Goal: Book appointment/travel/reservation

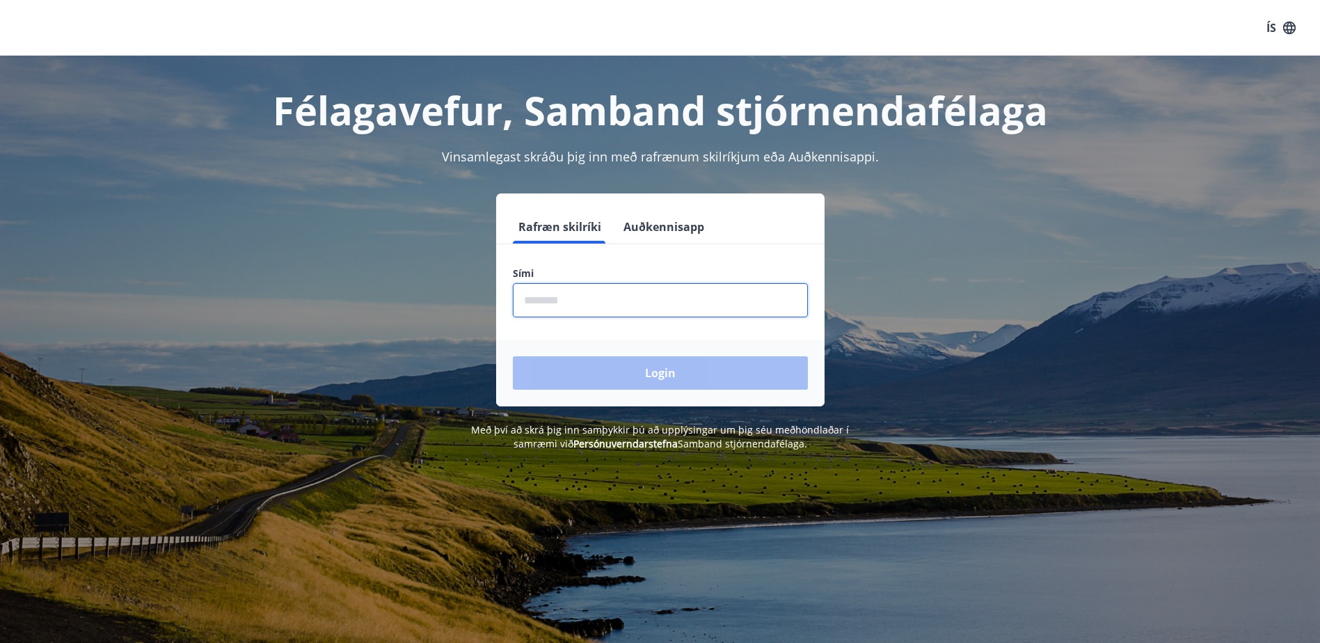
click at [568, 301] on input "phone" at bounding box center [660, 300] width 295 height 34
type input "********"
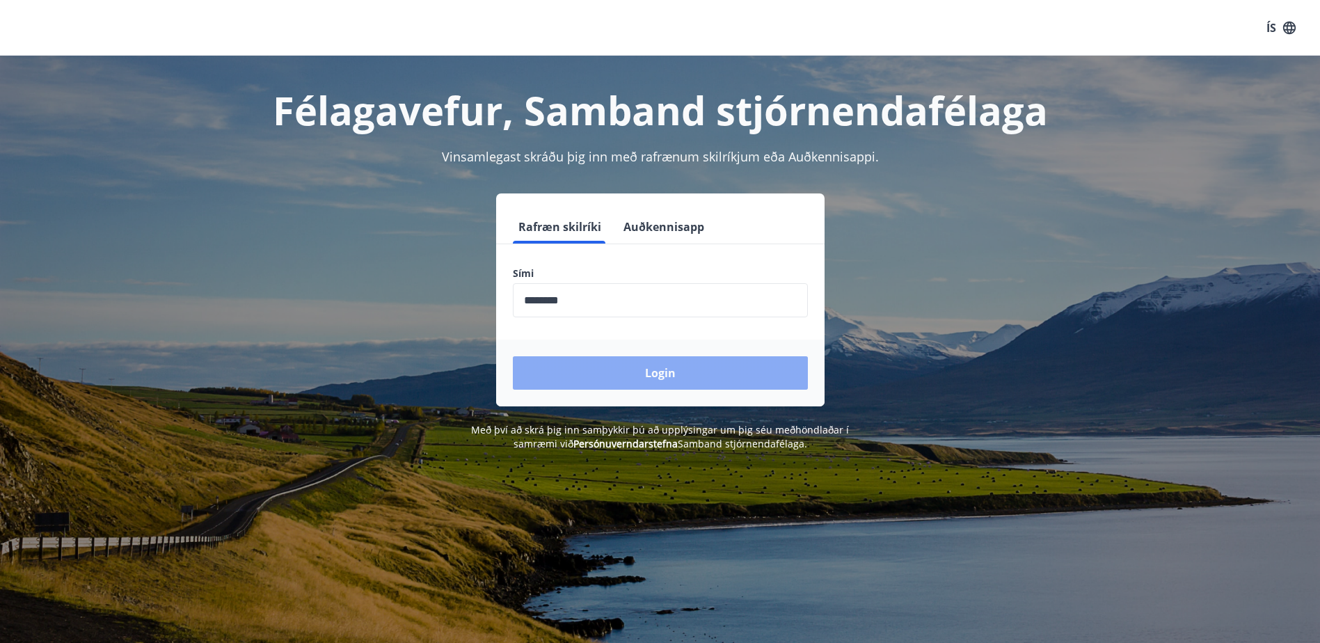
click at [619, 369] on button "Login" at bounding box center [660, 372] width 295 height 33
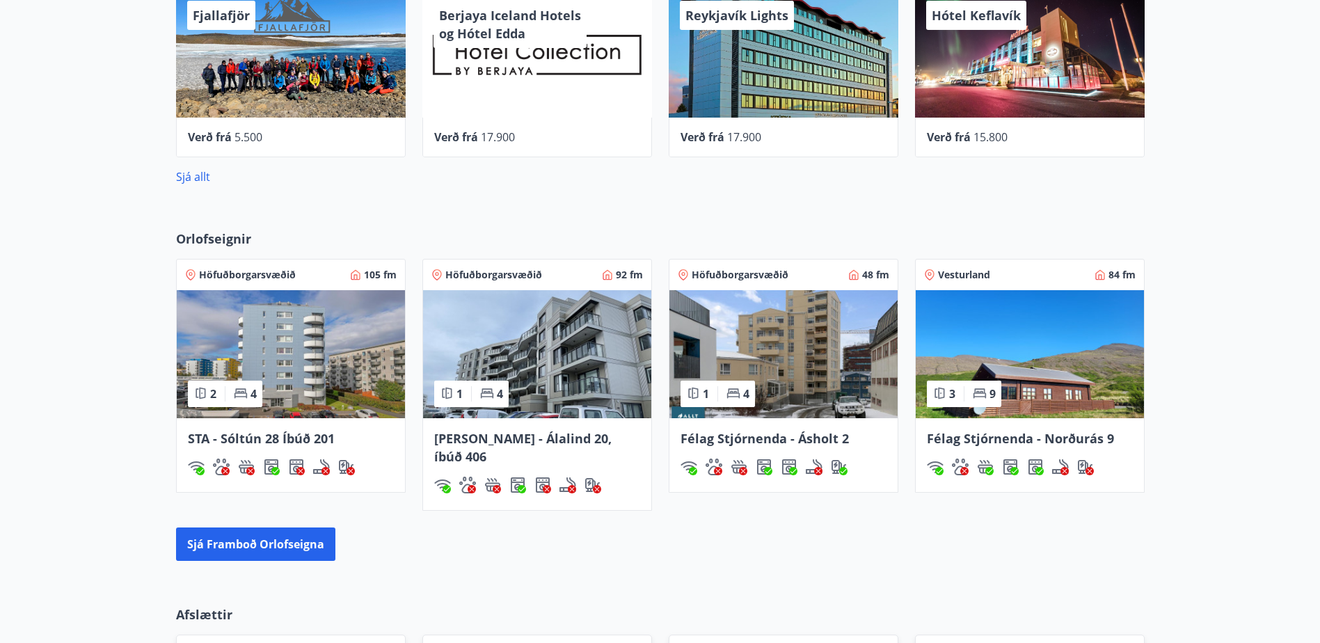
scroll to position [765, 0]
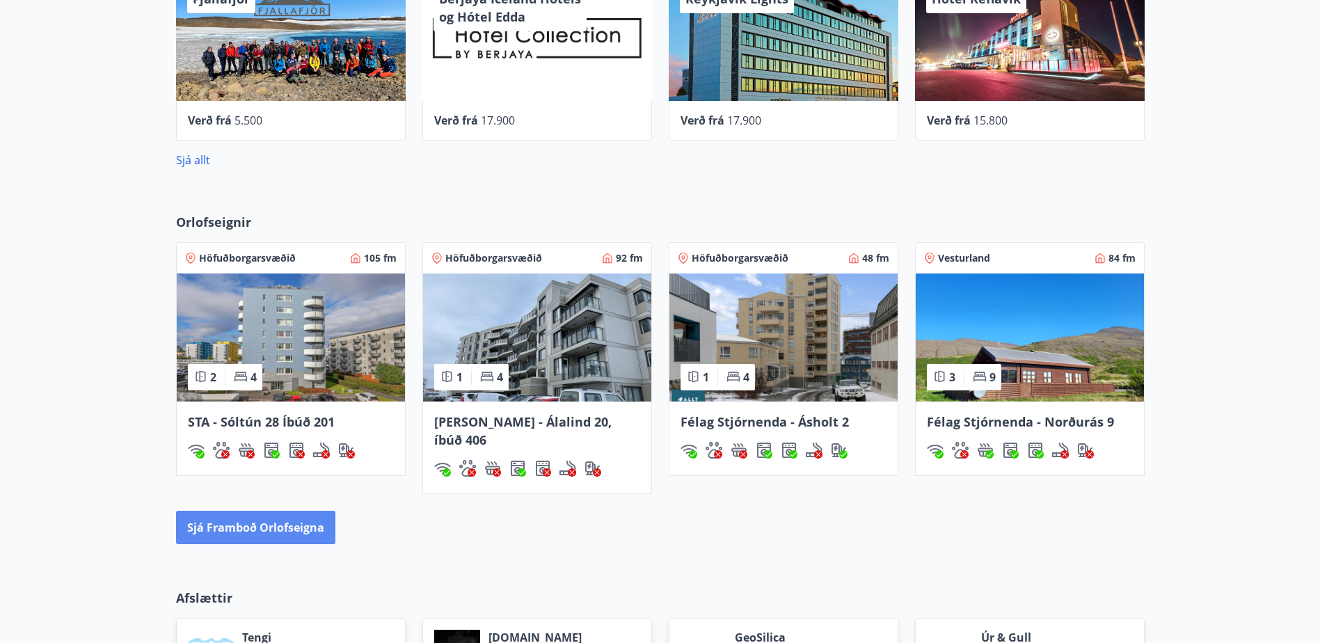
click at [262, 515] on button "Sjá framboð orlofseigna" at bounding box center [255, 527] width 159 height 33
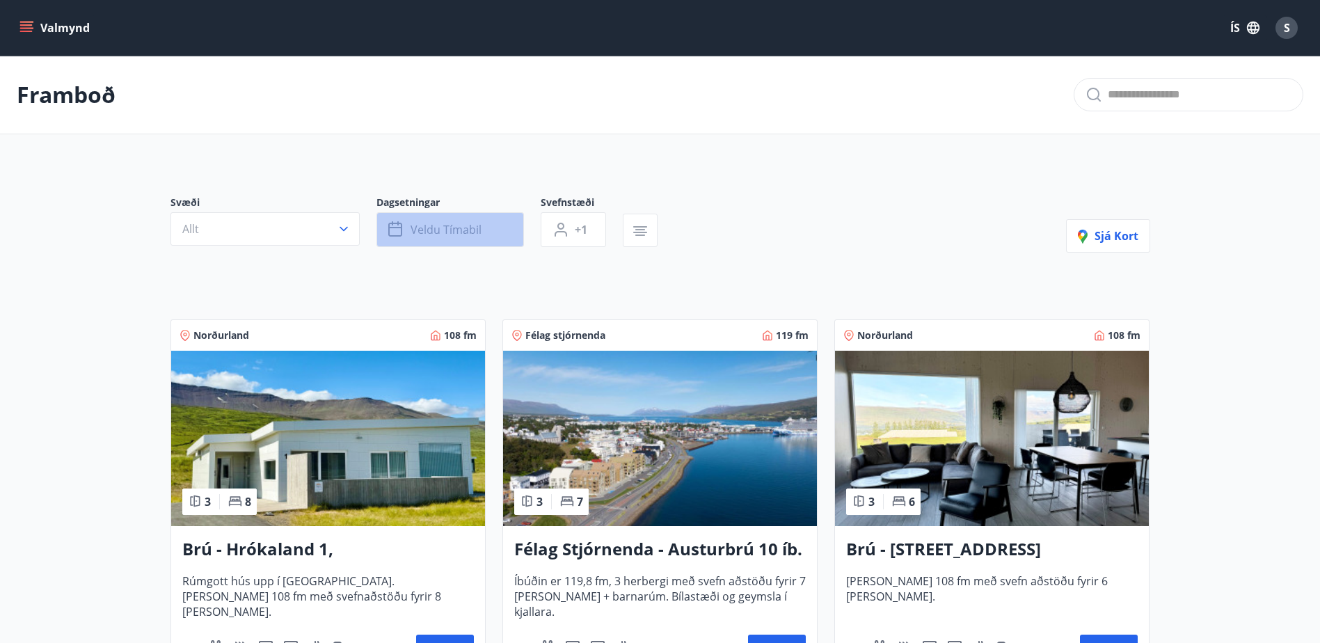
click at [431, 232] on span "Veldu tímabil" at bounding box center [445, 229] width 71 height 15
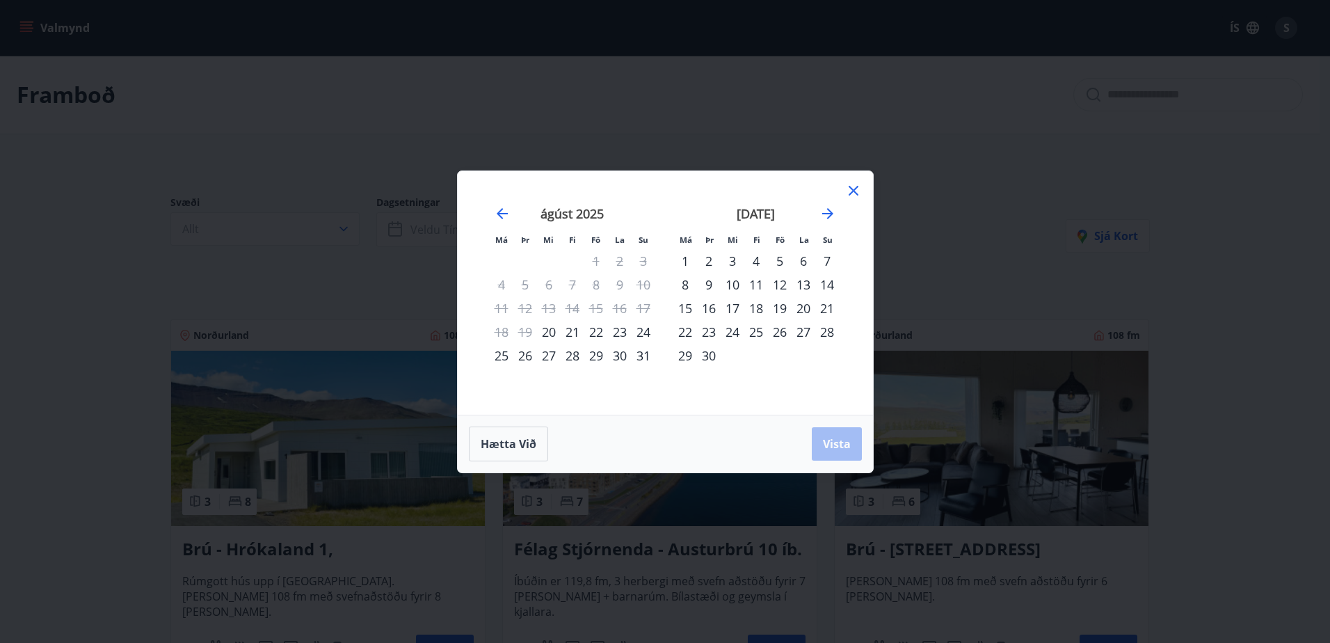
click at [813, 214] on div "[DATE]" at bounding box center [756, 218] width 166 height 61
click at [829, 213] on icon "Move forward to switch to the next month." at bounding box center [827, 213] width 11 height 11
click at [777, 303] on div "17" at bounding box center [780, 308] width 24 height 24
click at [831, 305] on div "19" at bounding box center [827, 308] width 24 height 24
click at [843, 446] on span "Vista" at bounding box center [837, 443] width 28 height 15
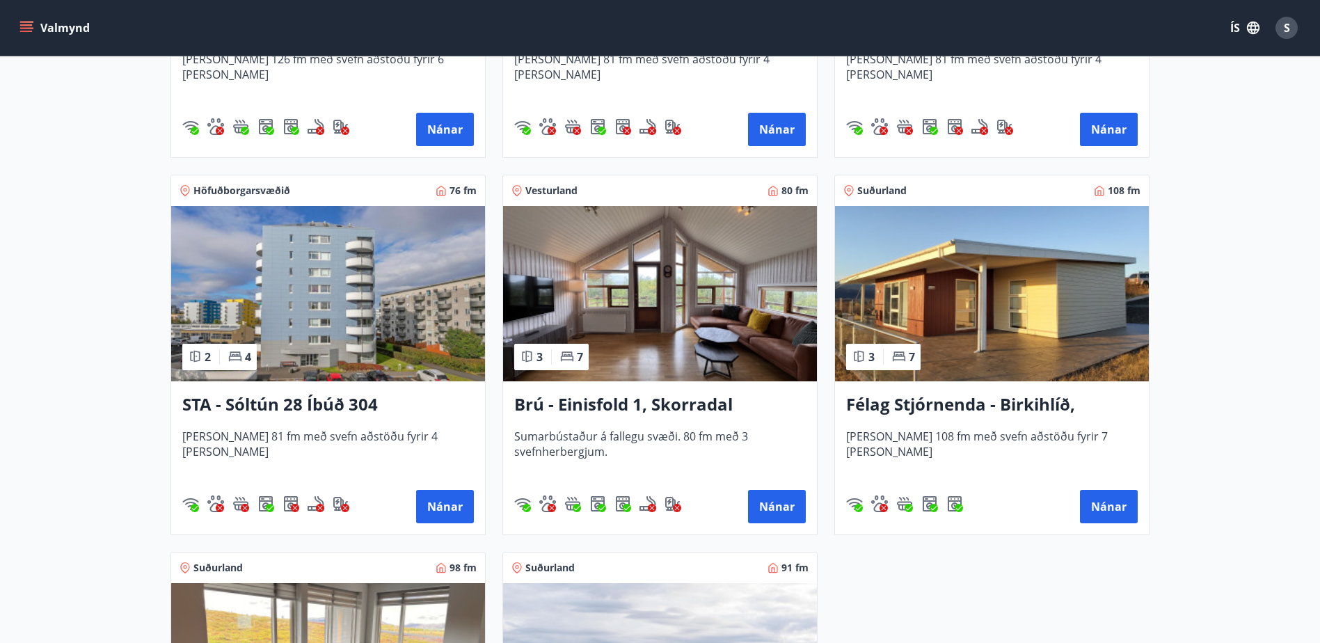
scroll to position [904, 0]
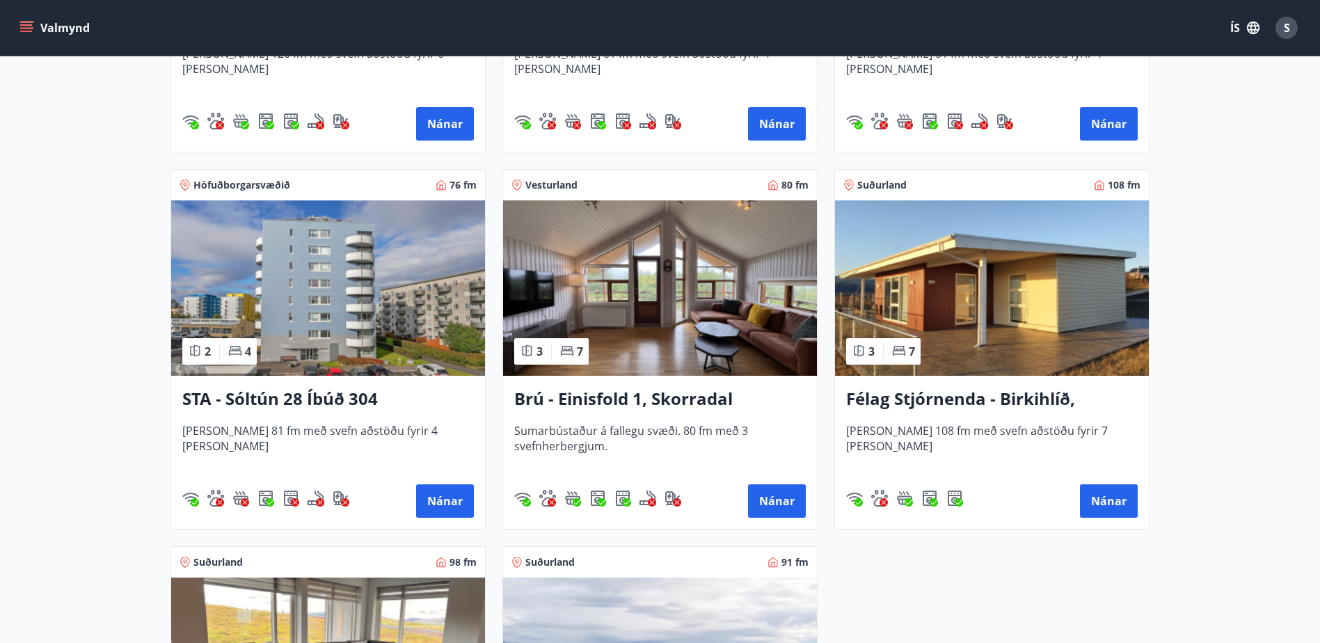
click at [952, 405] on h3 "Félag Stjórnenda - Birkihlíð, Brekkuheiði" at bounding box center [991, 399] width 291 height 25
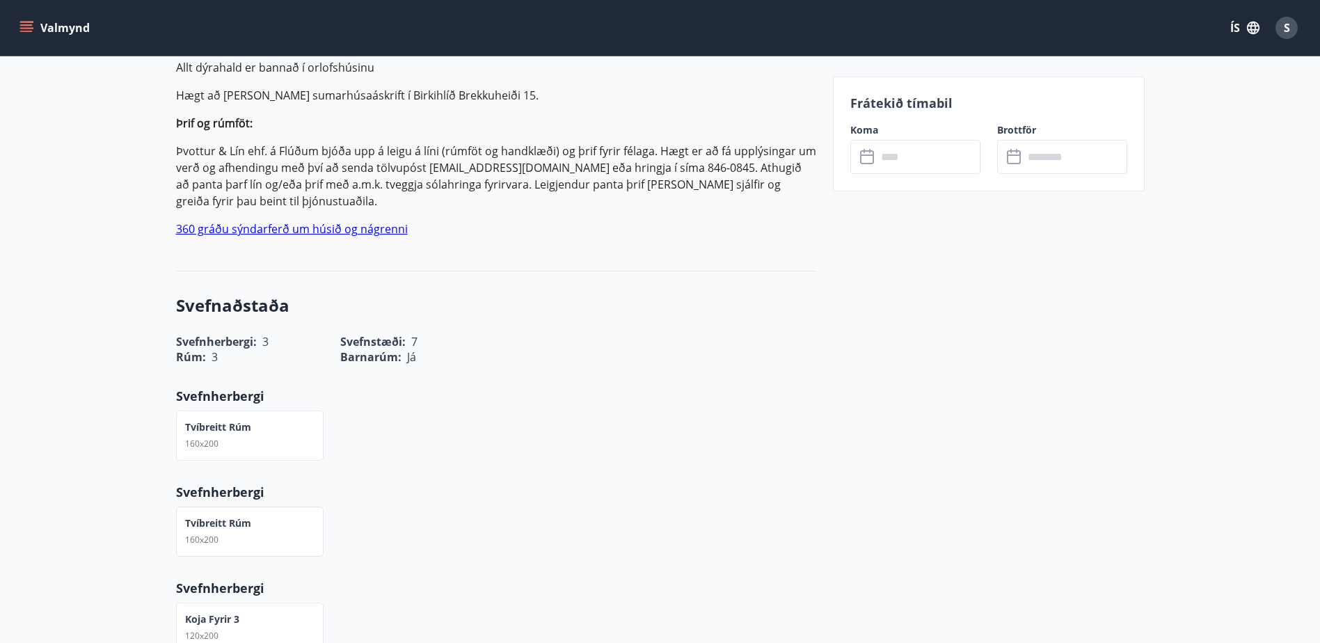
scroll to position [376, 0]
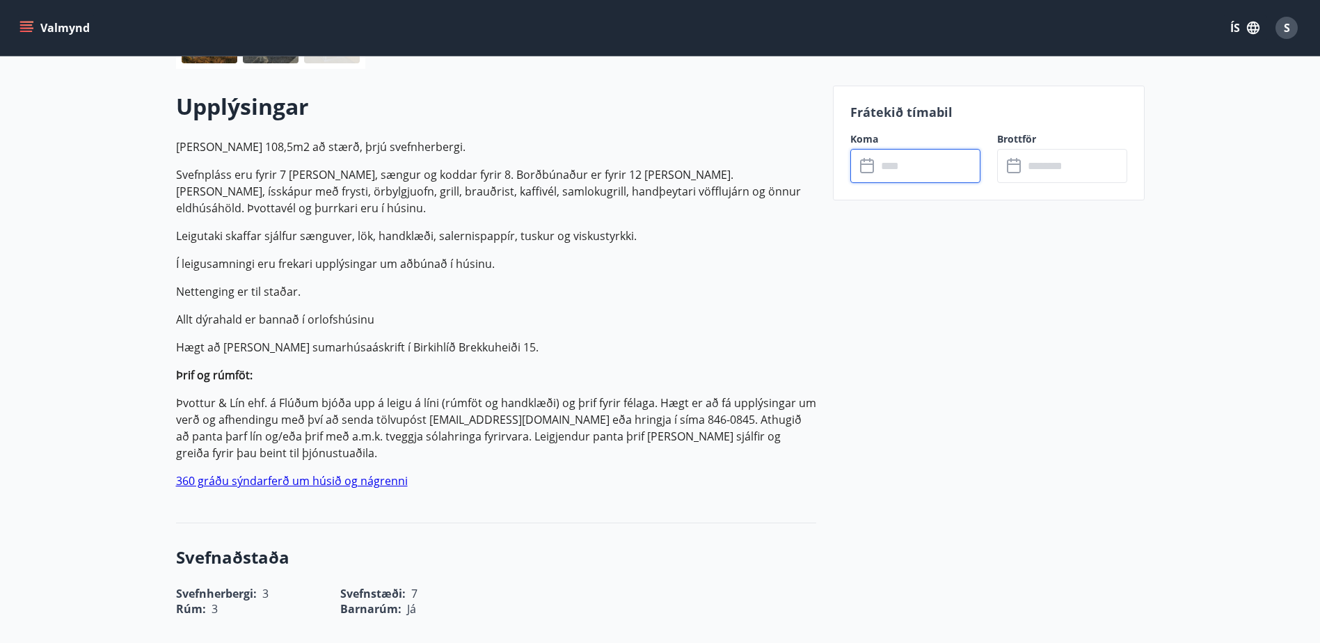
click at [909, 173] on input "text" at bounding box center [929, 166] width 104 height 34
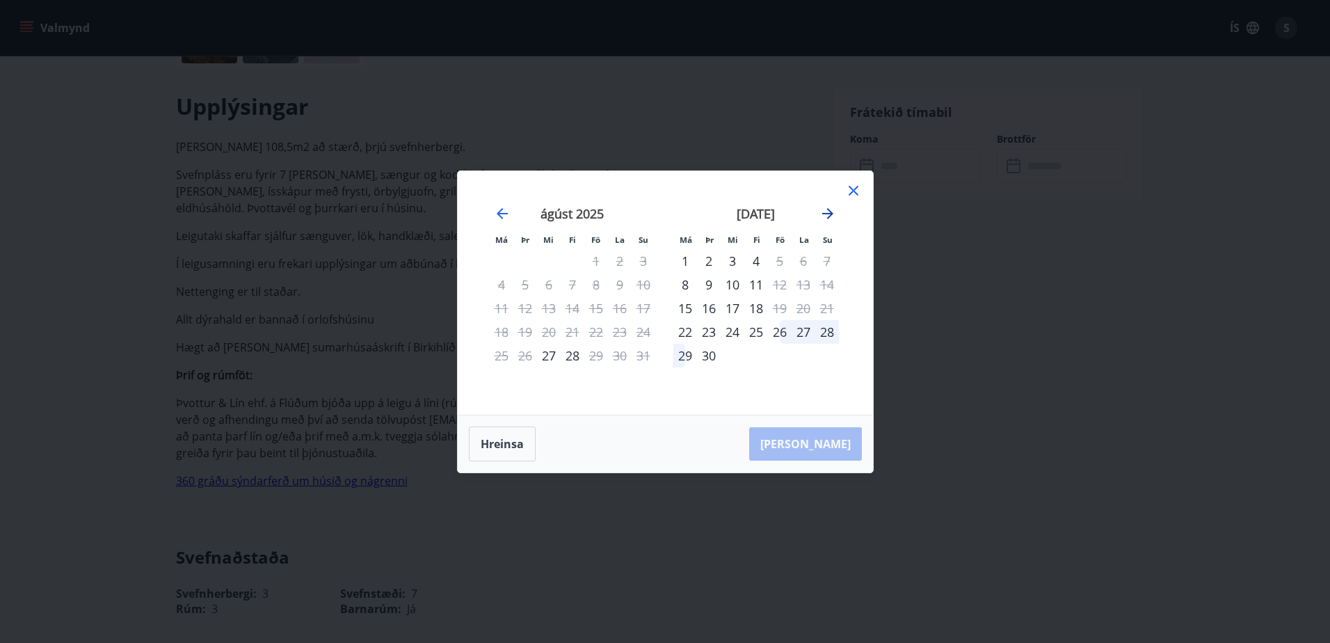
click at [824, 205] on icon "Move forward to switch to the next month." at bounding box center [828, 213] width 17 height 17
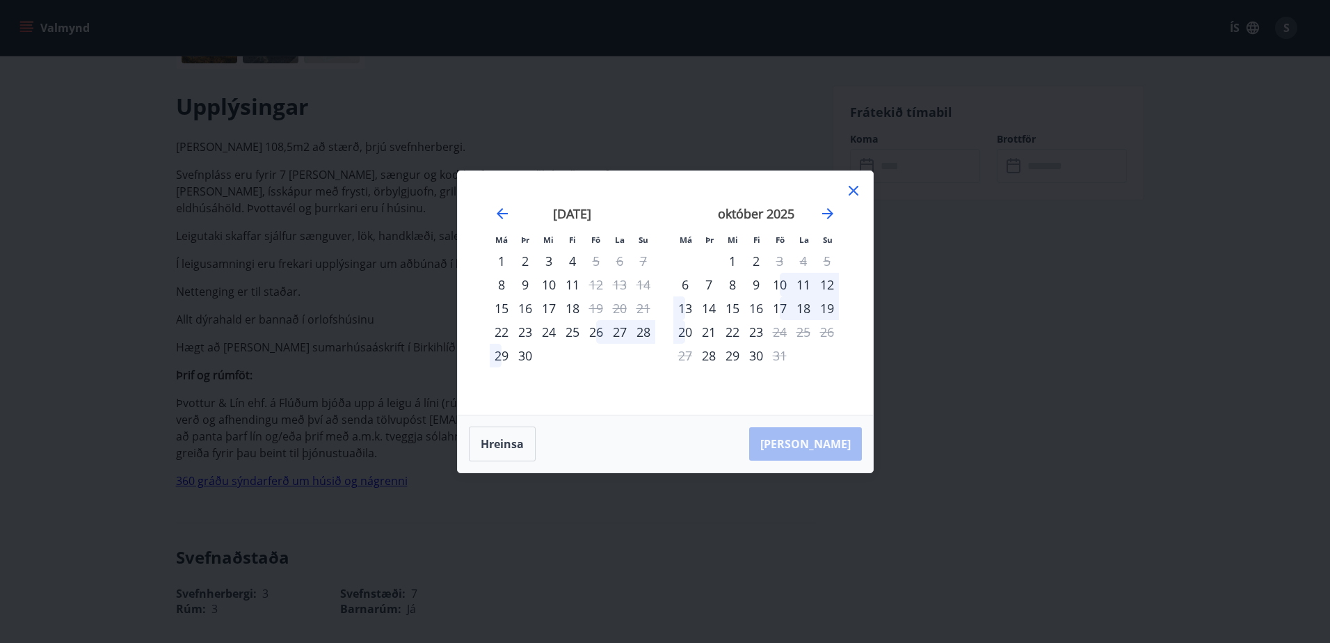
click at [781, 305] on div "17" at bounding box center [780, 308] width 24 height 24
click at [687, 333] on div "20" at bounding box center [685, 332] width 24 height 24
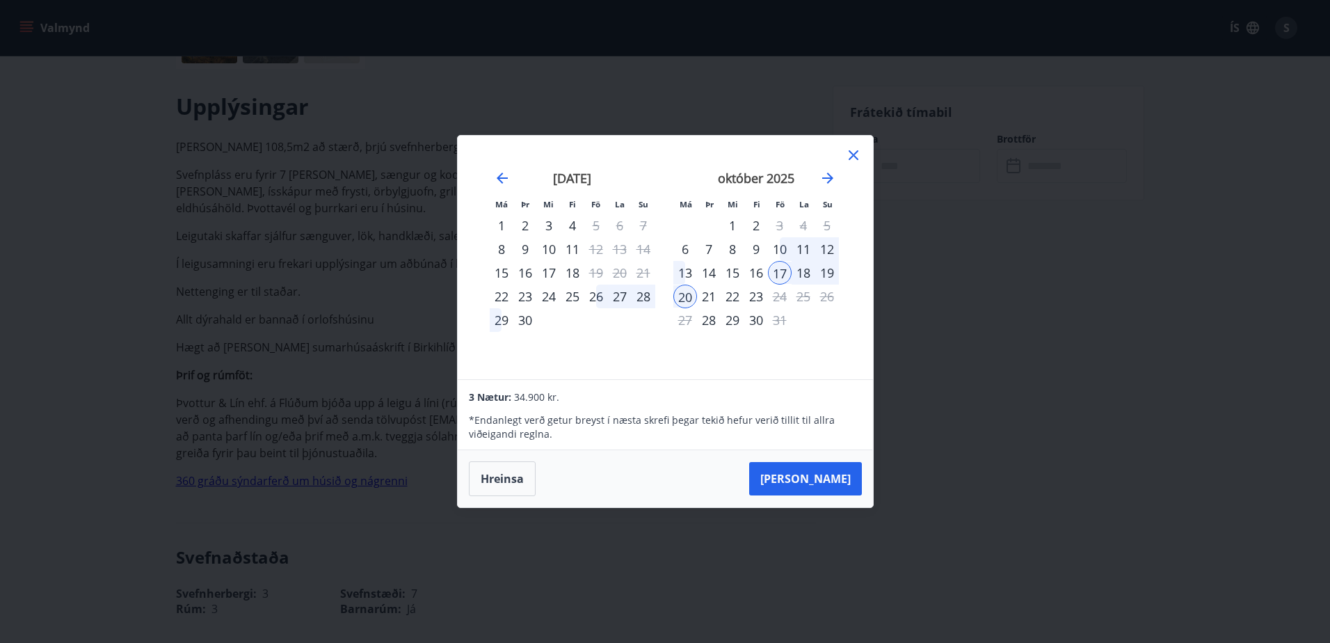
click at [1071, 326] on div "Má Þr Mi Fi Fö La Su Má Þr Mi Fi Fö La Su ágúst 2025 1 2 3 4 5 6 7 8 9 10 11 12…" at bounding box center [665, 321] width 1330 height 643
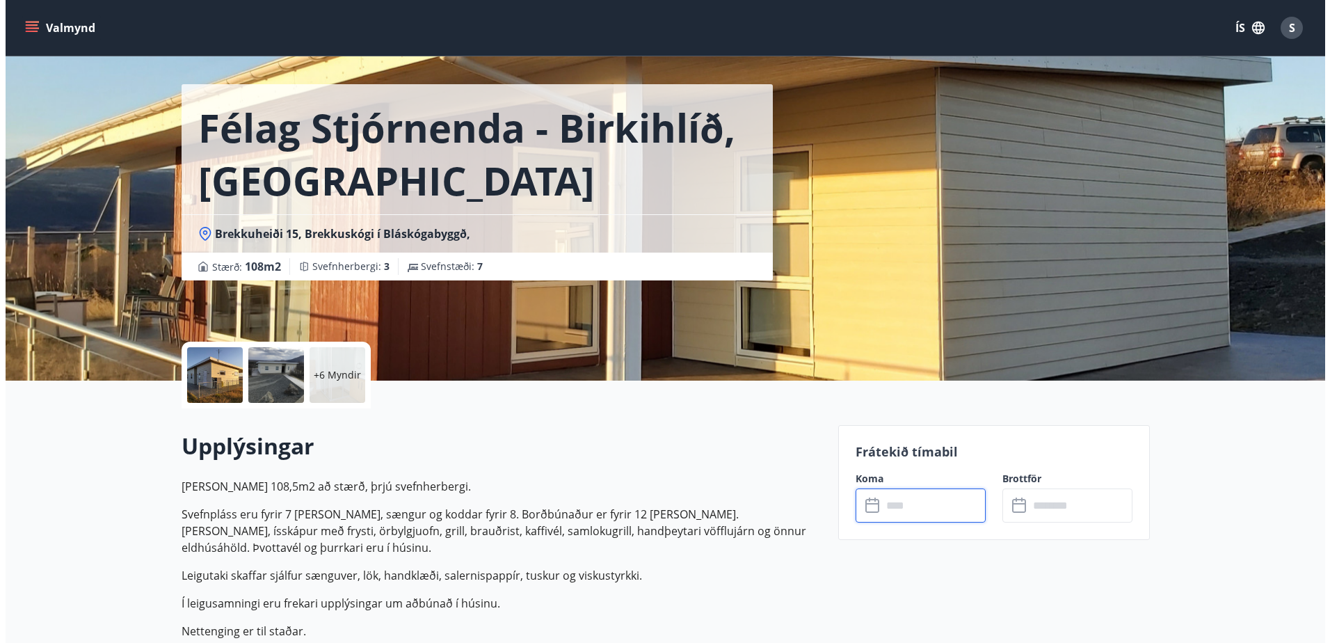
scroll to position [0, 0]
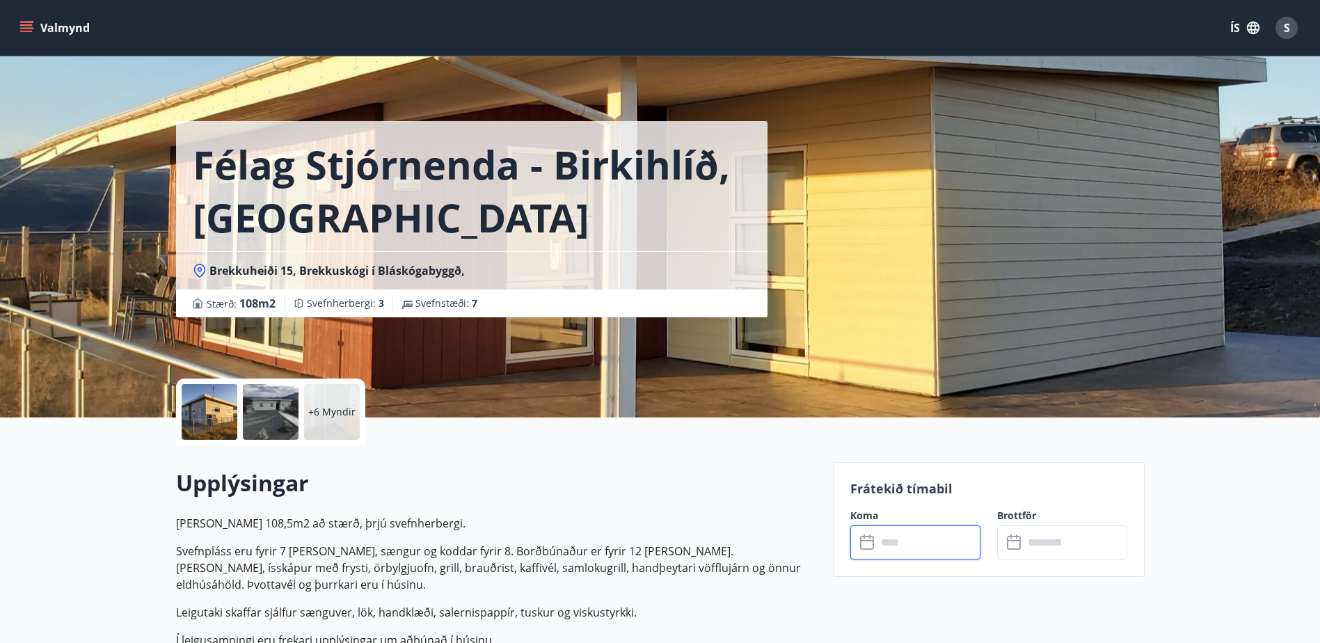
click at [214, 415] on div at bounding box center [210, 412] width 56 height 56
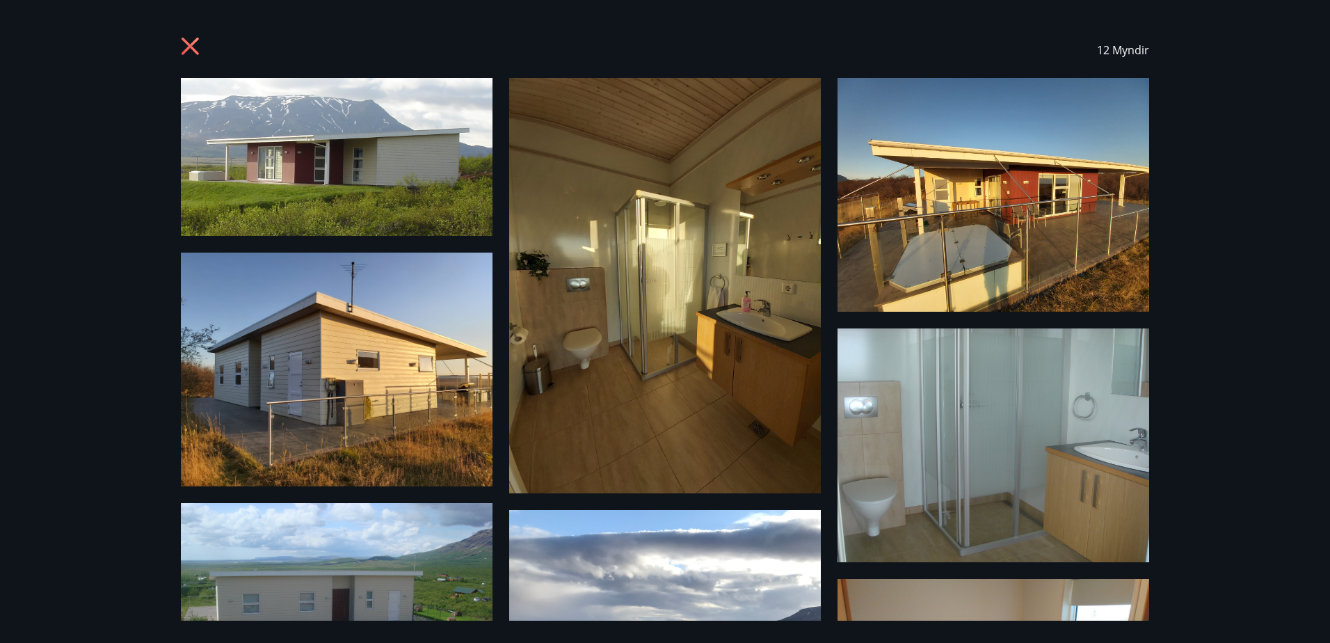
click at [185, 38] on icon at bounding box center [192, 48] width 22 height 22
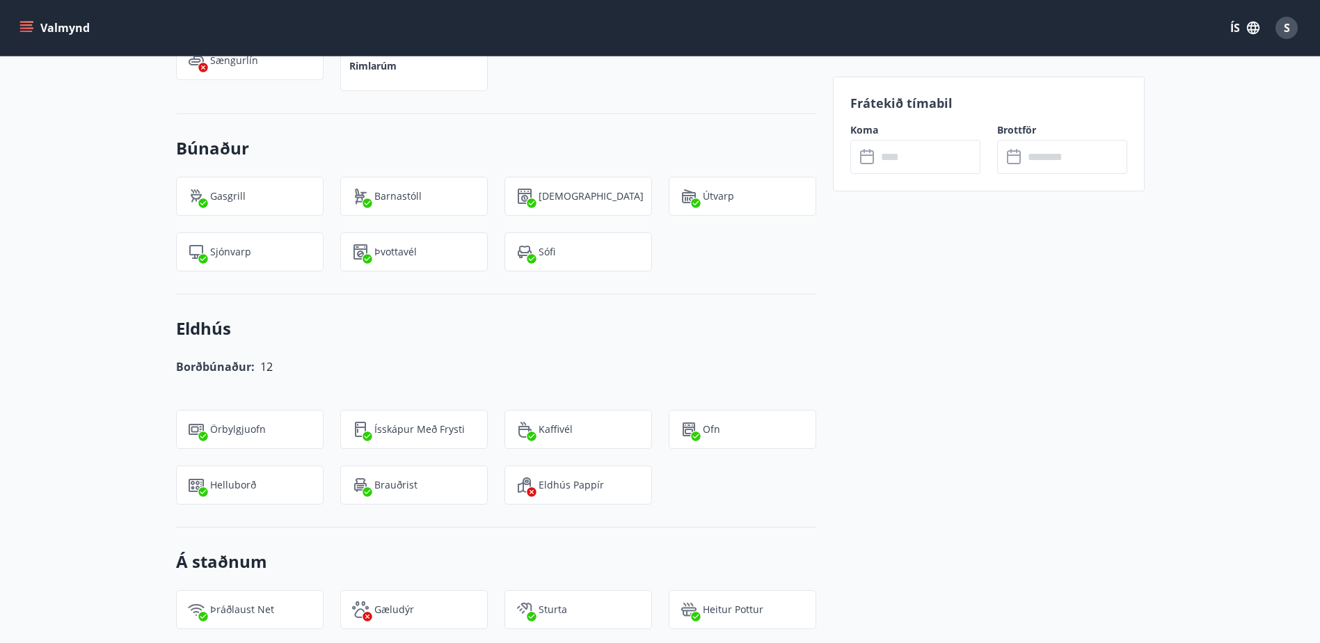
scroll to position [1391, 0]
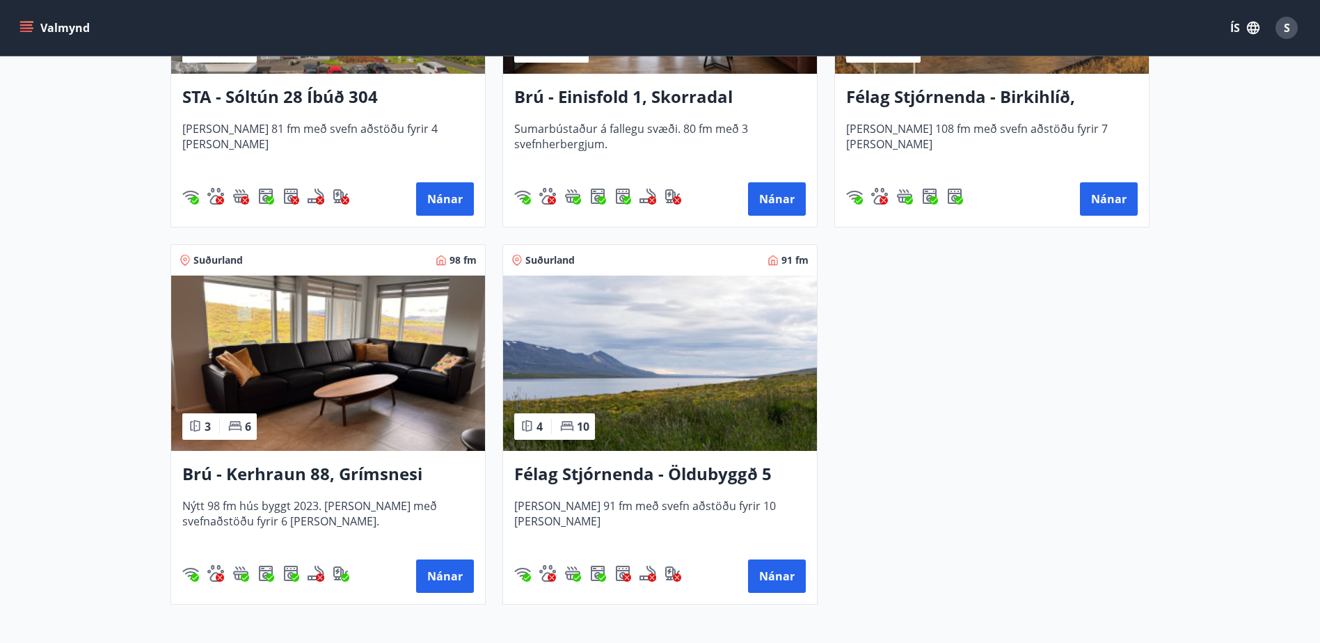
scroll to position [1252, 0]
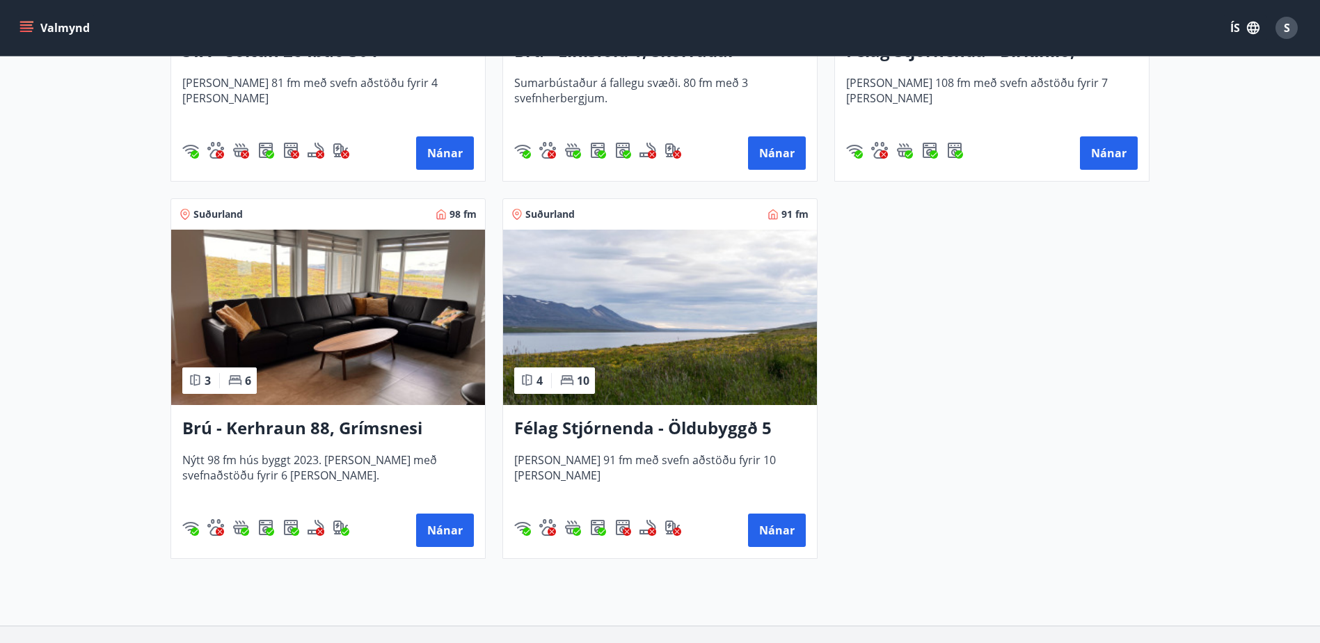
click at [376, 427] on h3 "Brú - Kerhraun 88, Grímsnesi (grænt hús)" at bounding box center [327, 428] width 291 height 25
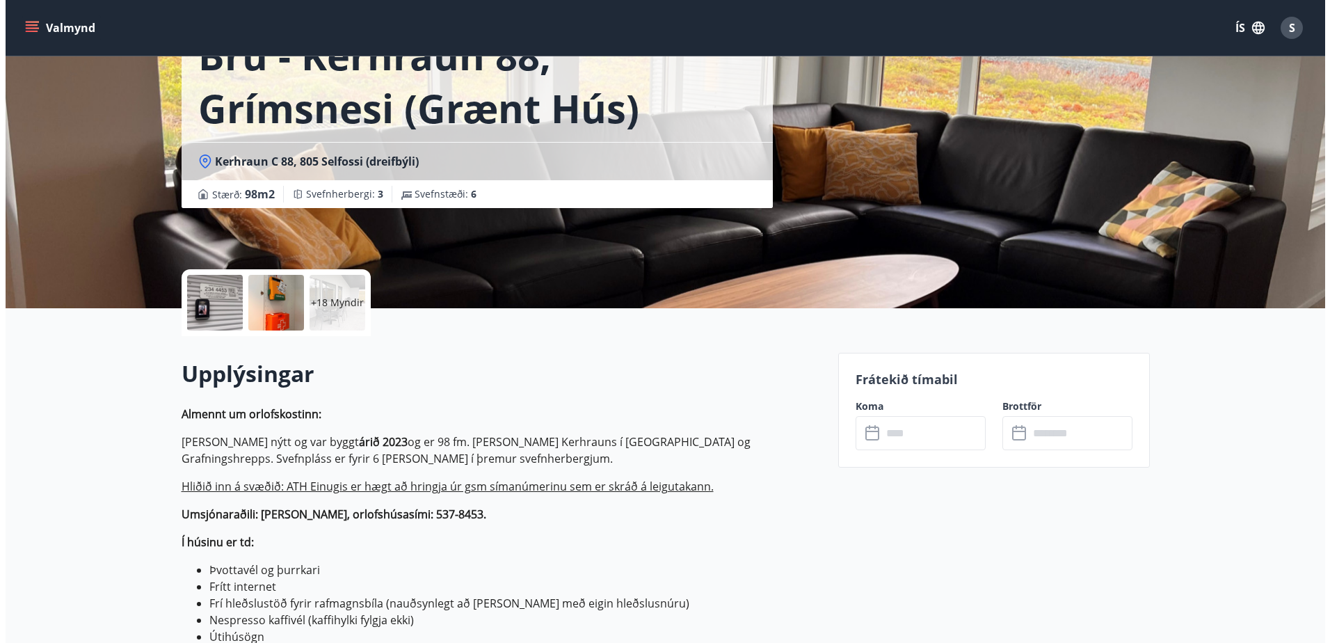
scroll to position [209, 0]
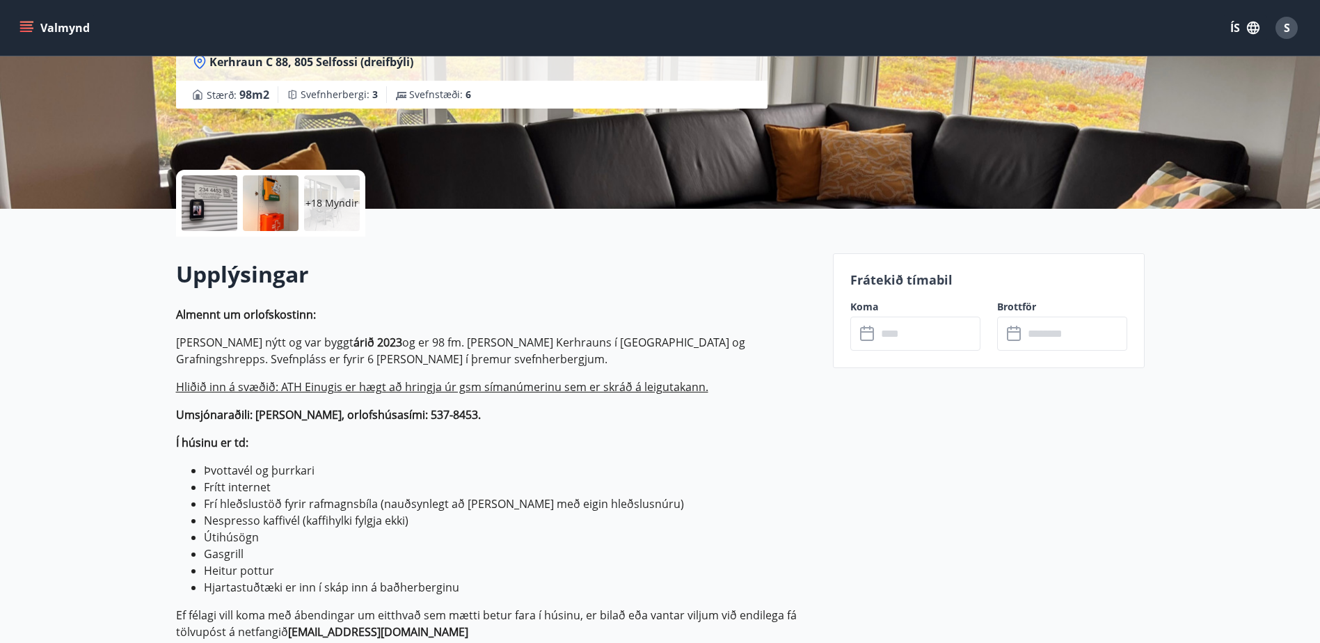
click at [218, 207] on div at bounding box center [210, 203] width 56 height 56
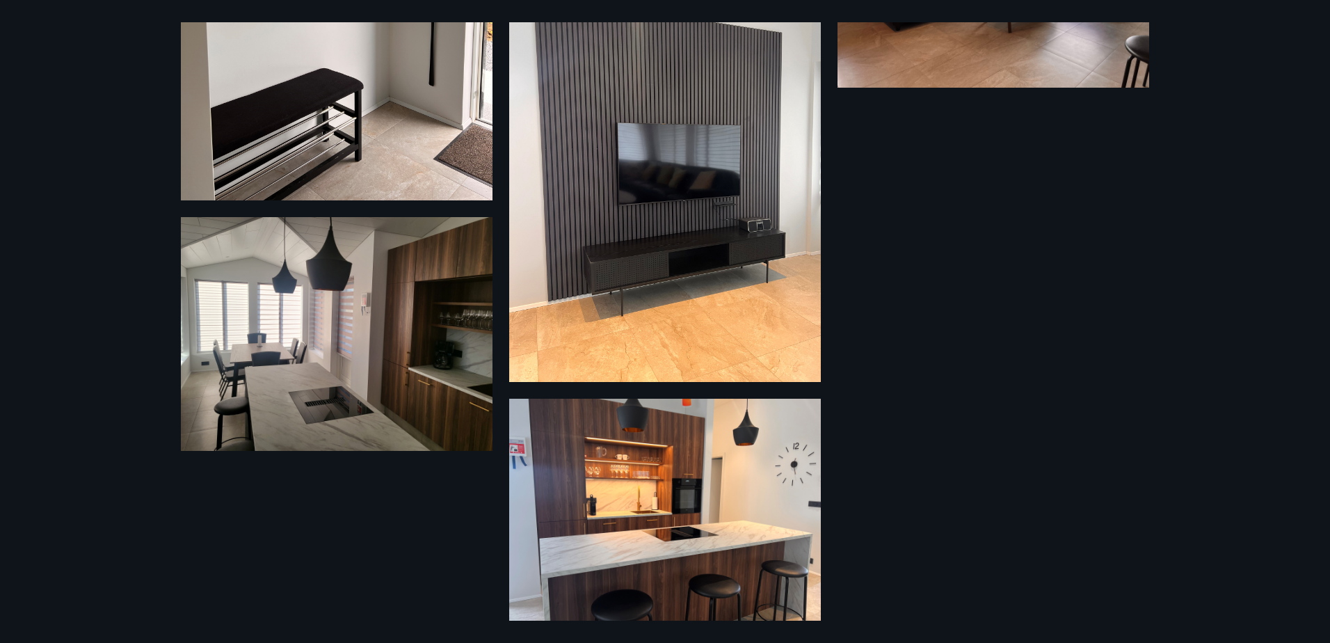
scroll to position [2719, 0]
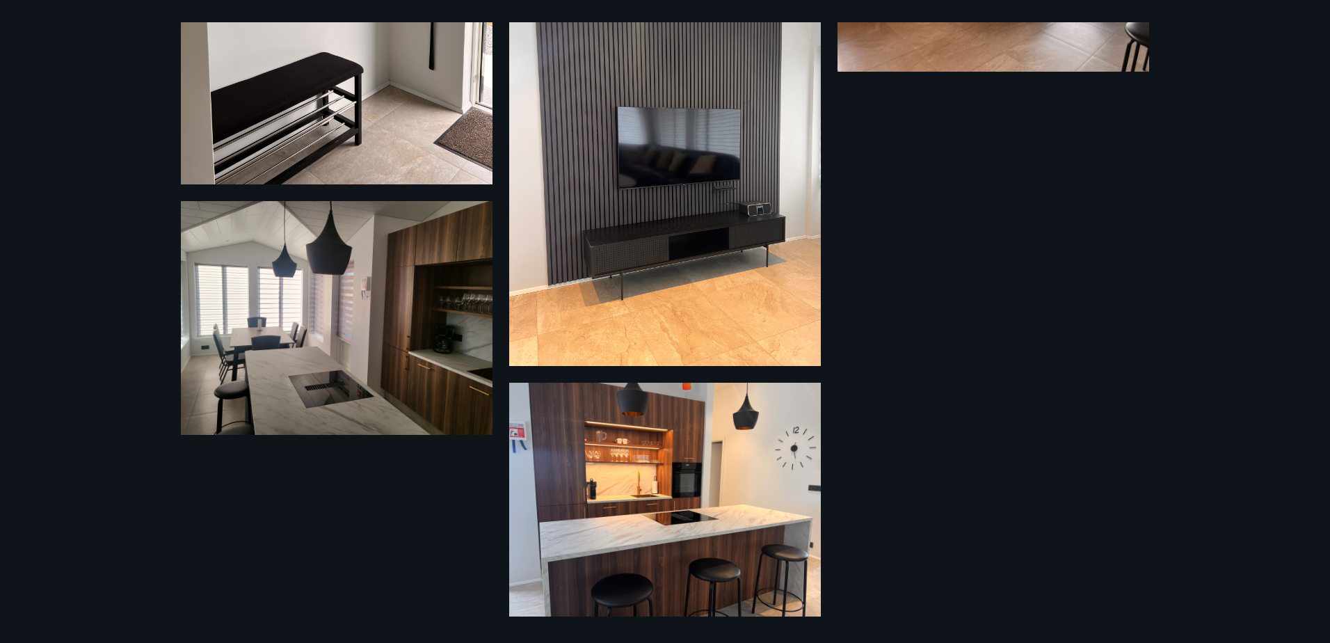
click at [1164, 407] on div "24 Myndir" at bounding box center [665, 321] width 1002 height 598
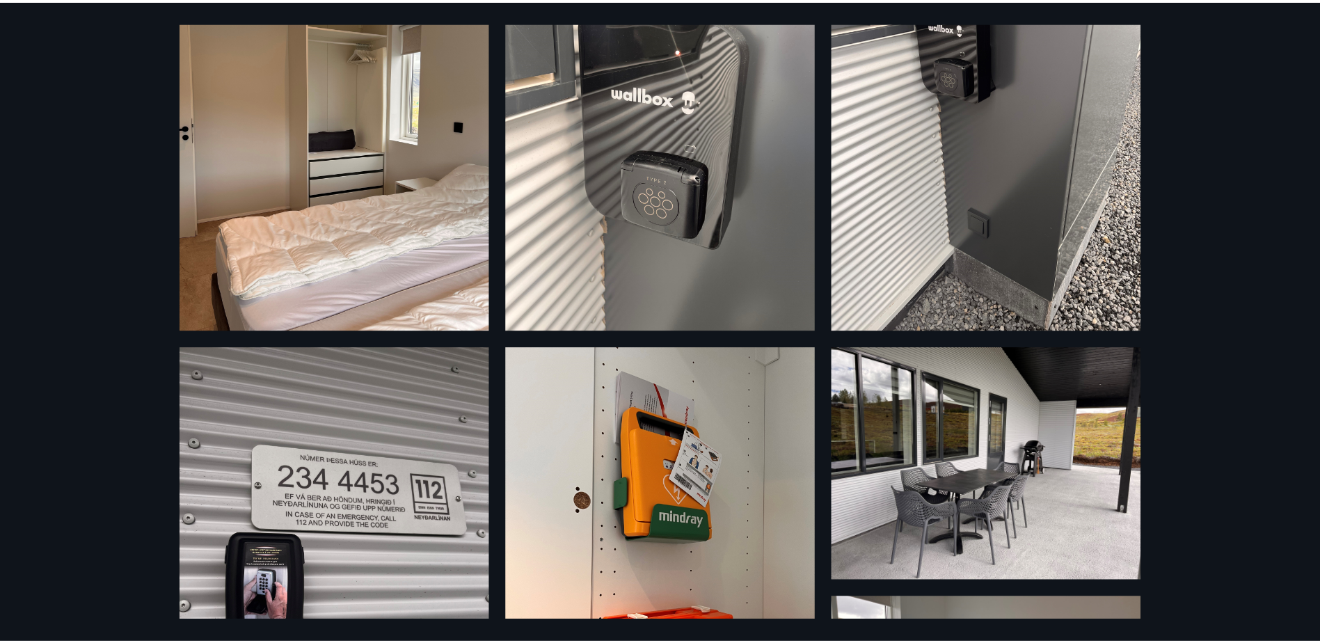
scroll to position [0, 0]
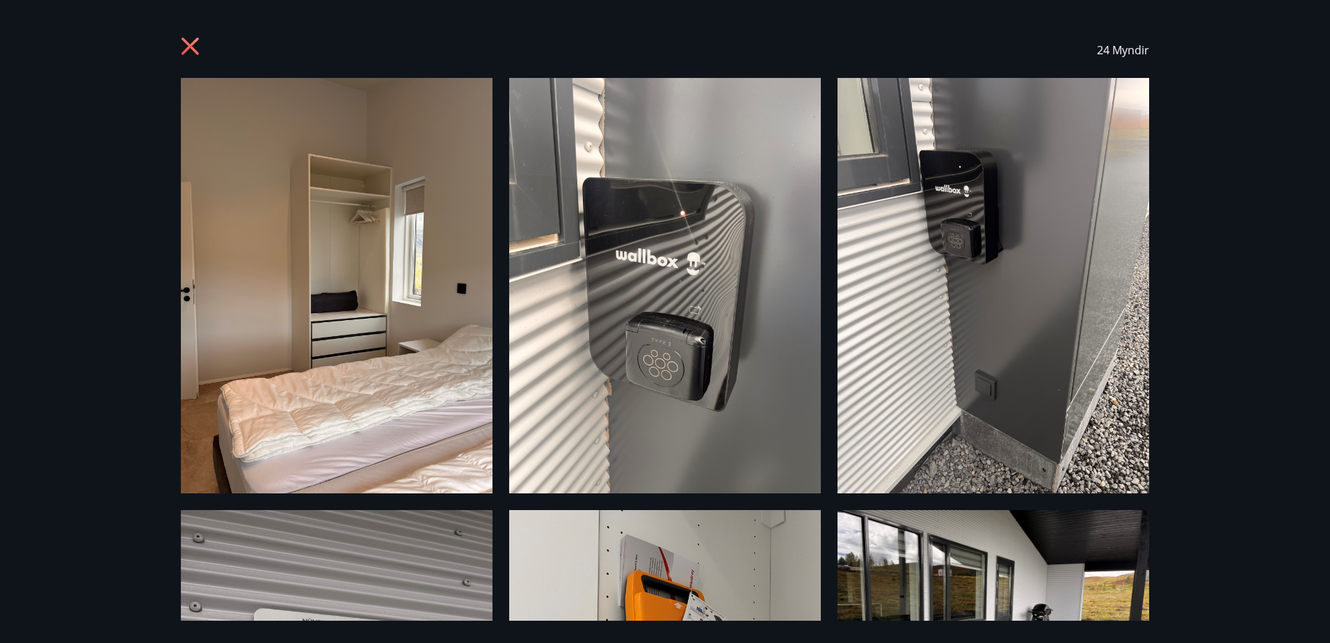
click at [200, 46] on icon at bounding box center [192, 48] width 22 height 22
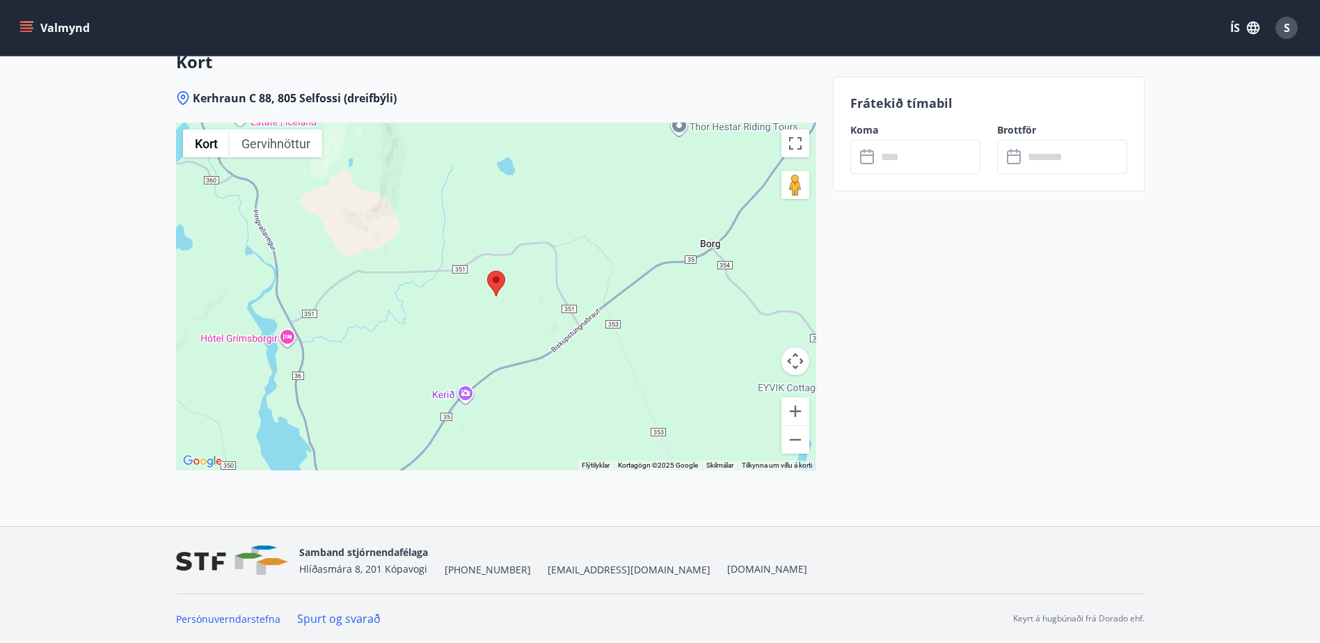
scroll to position [2418, 0]
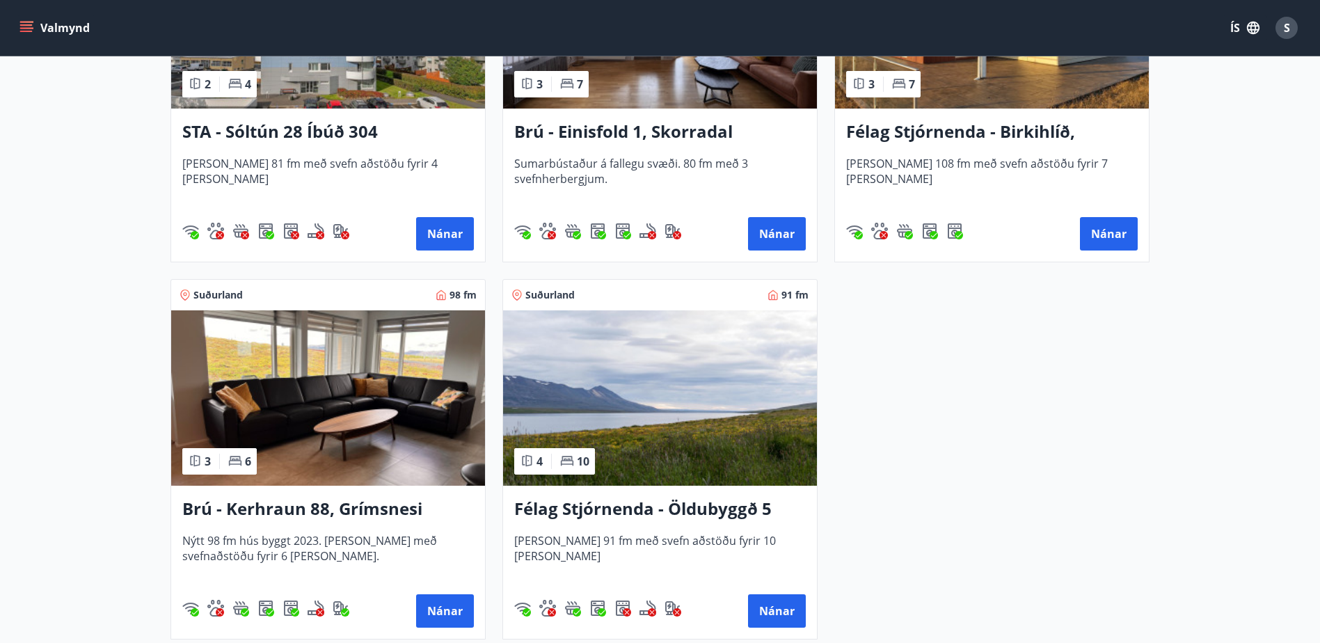
scroll to position [1183, 0]
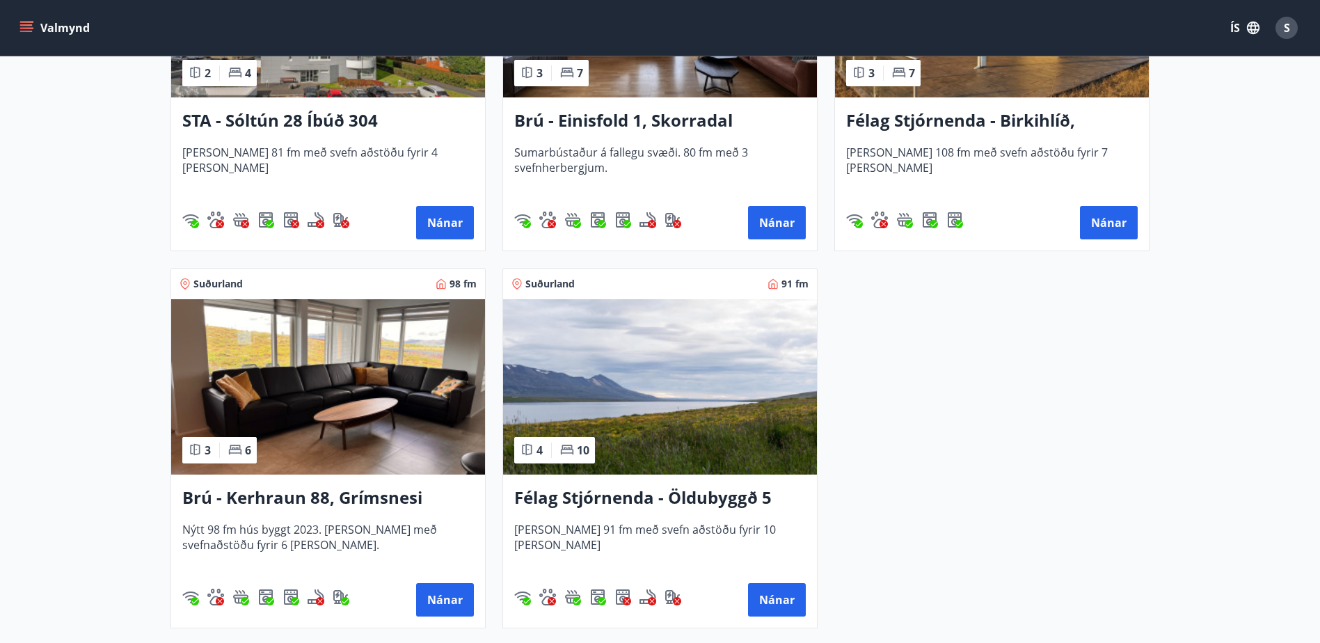
click at [450, 598] on button "Nánar" at bounding box center [445, 599] width 58 height 33
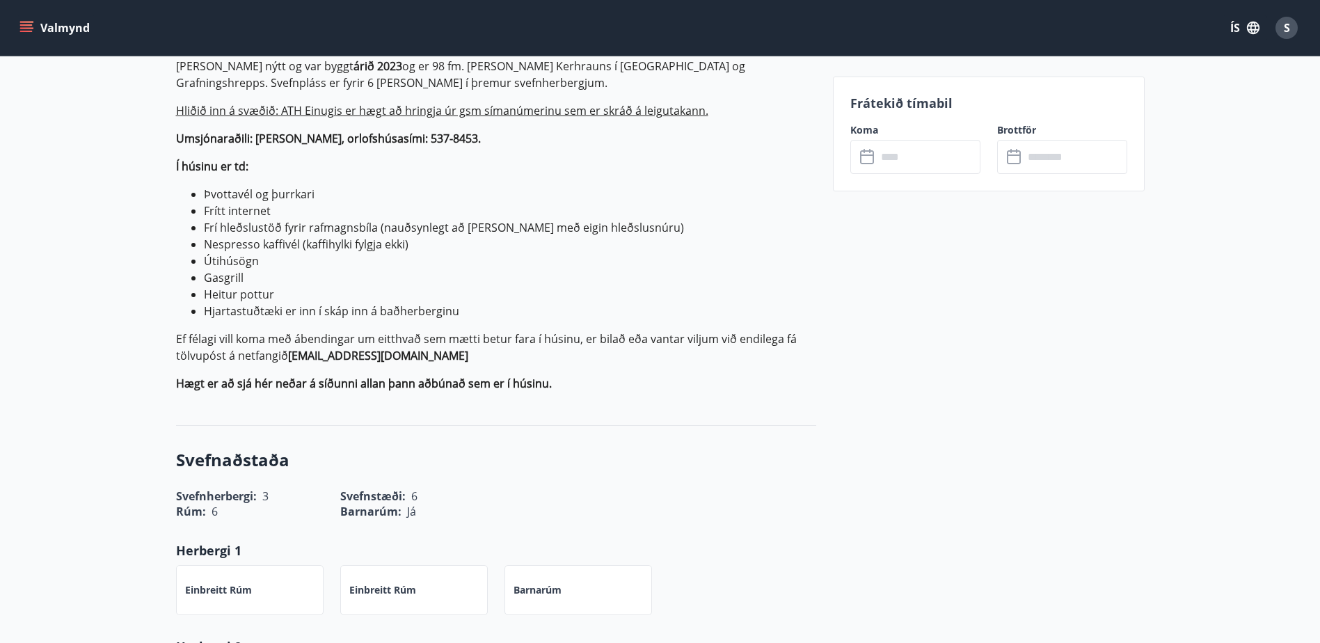
scroll to position [487, 0]
